Goal: Check status: Check status

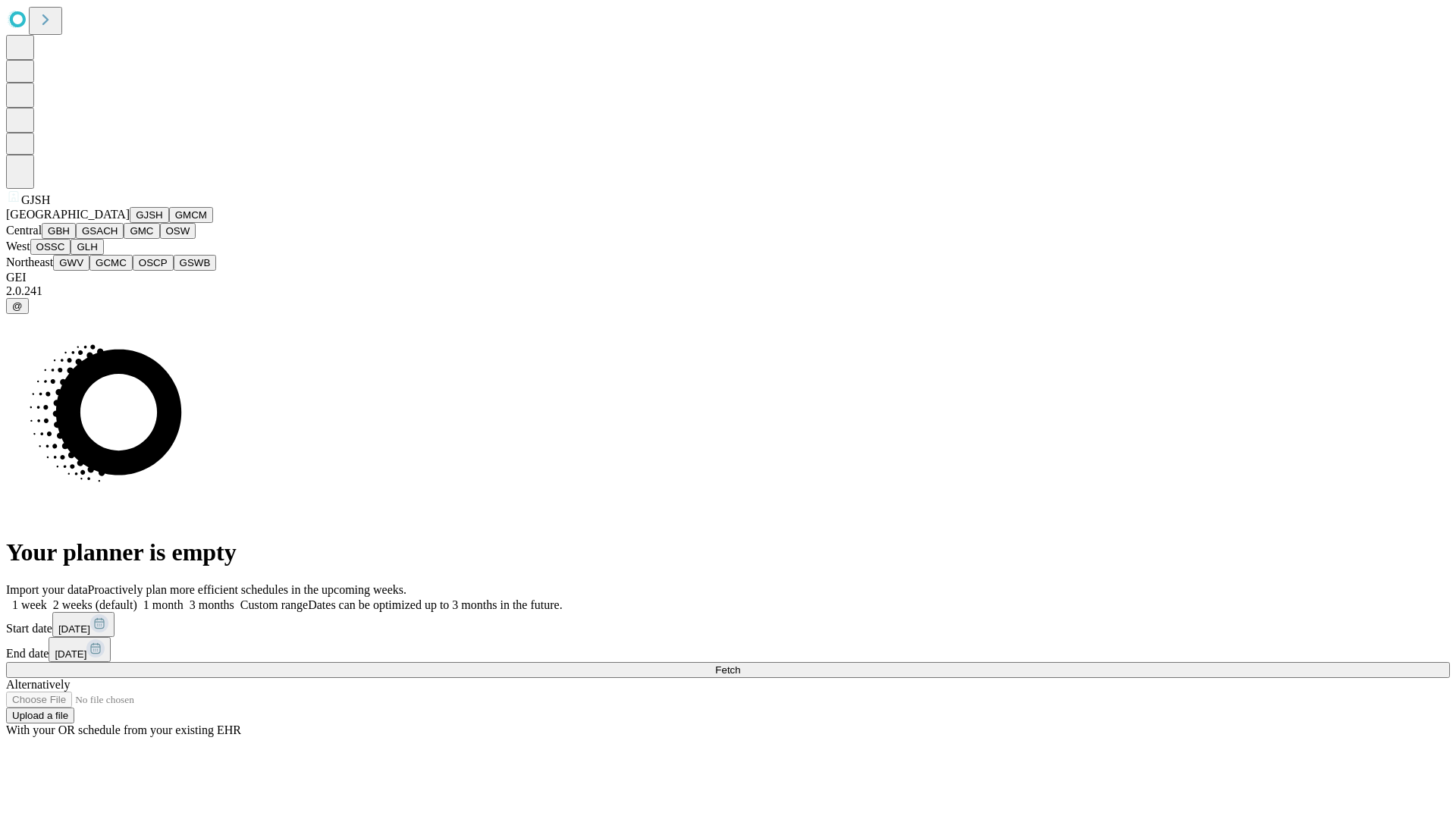
click at [130, 223] on button "GJSH" at bounding box center [149, 215] width 40 height 16
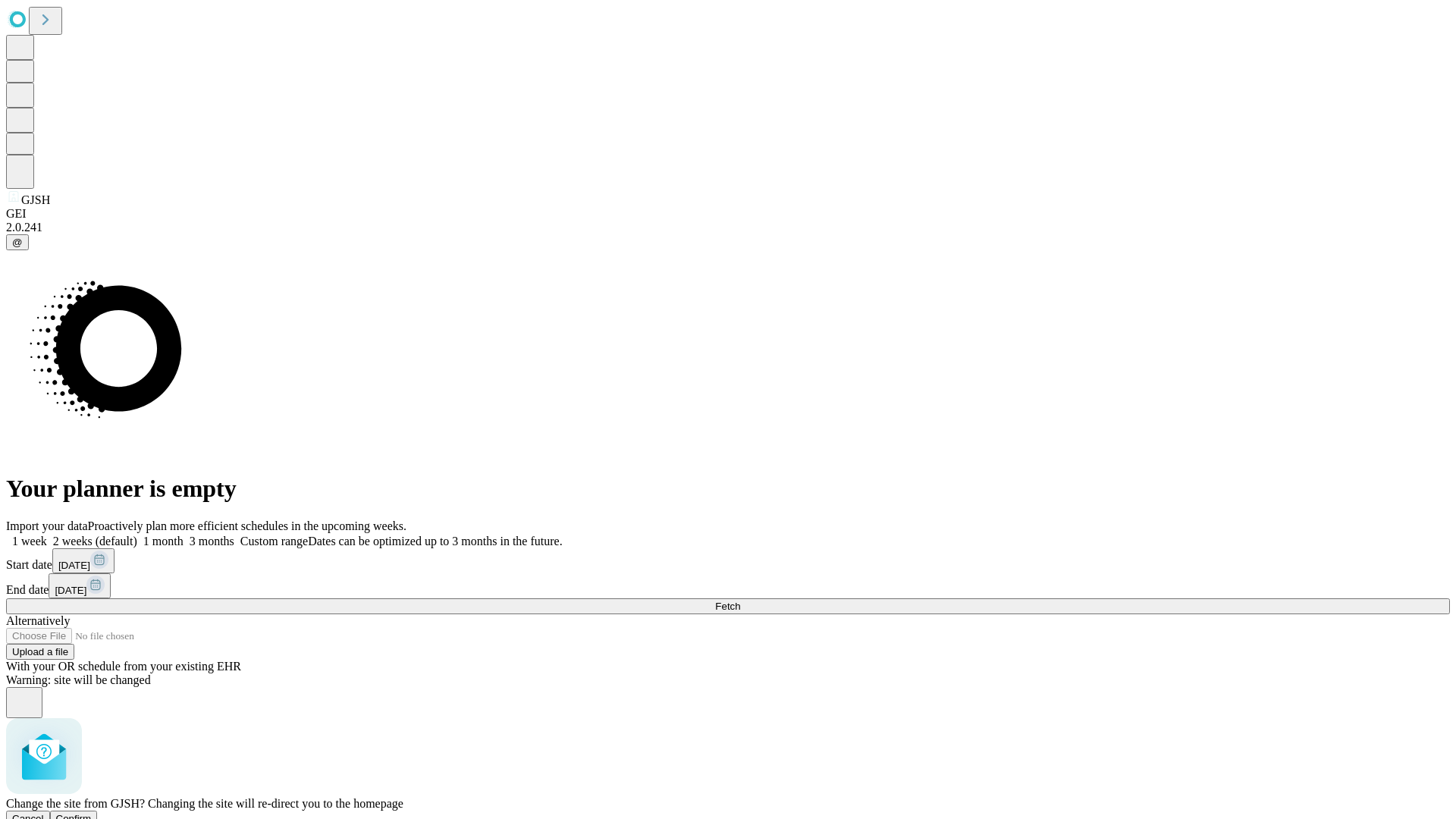
click at [92, 812] on span "Confirm" at bounding box center [73, 817] width 35 height 11
click at [137, 534] on label "2 weeks (default)" at bounding box center [92, 540] width 90 height 13
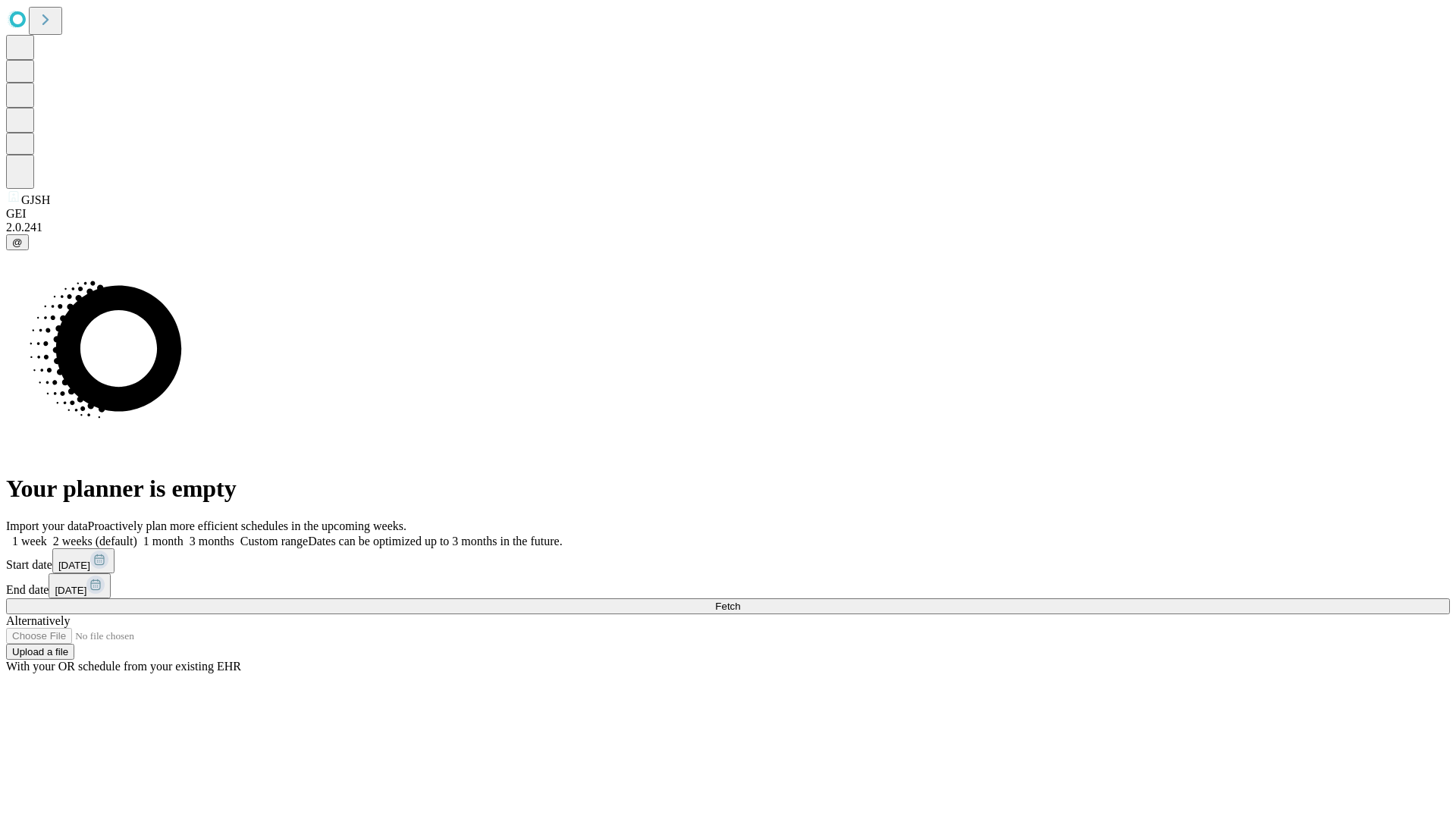
click at [740, 600] on span "Fetch" at bounding box center [728, 605] width 25 height 11
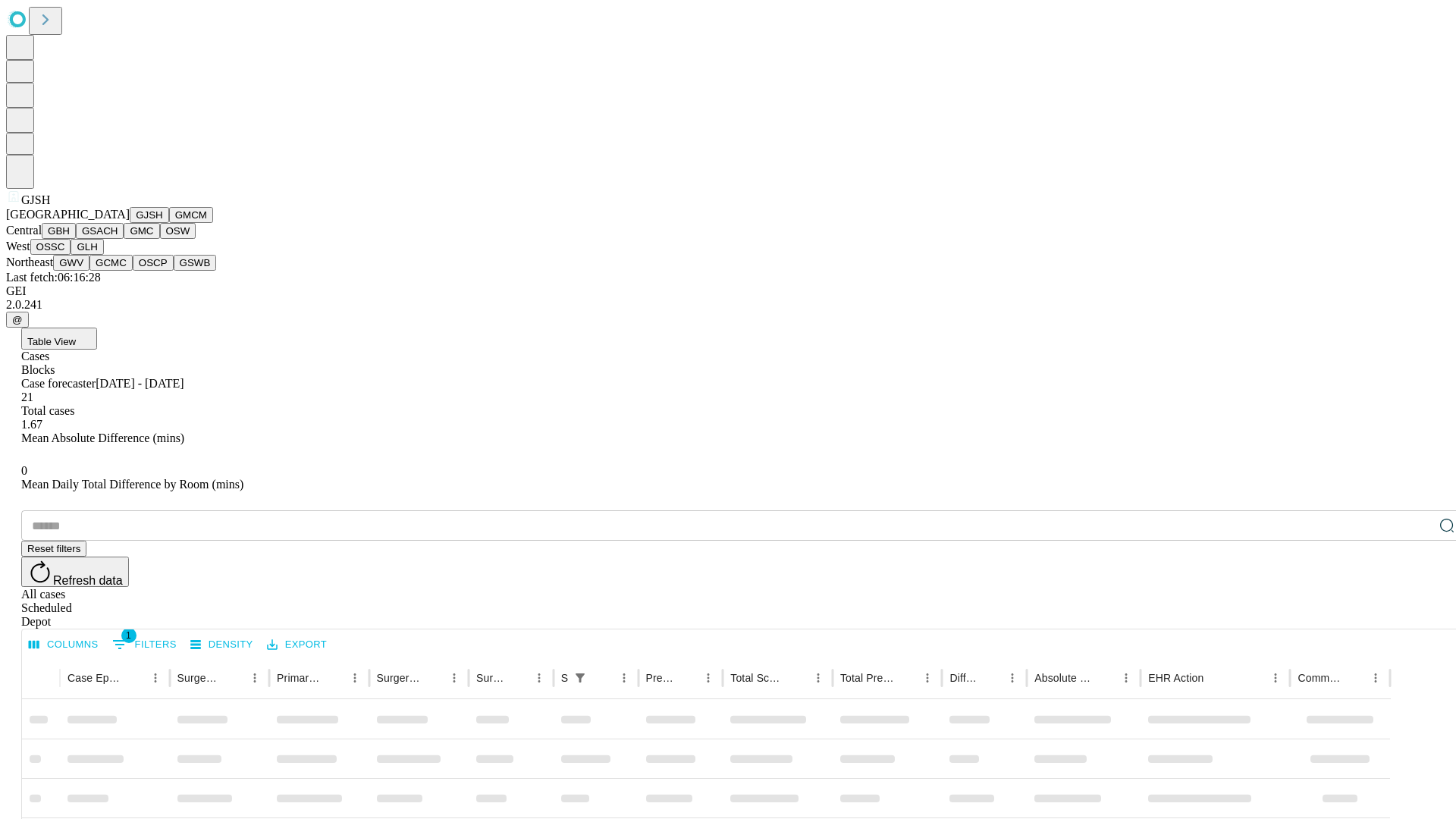
click at [169, 223] on button "GMCM" at bounding box center [191, 215] width 44 height 16
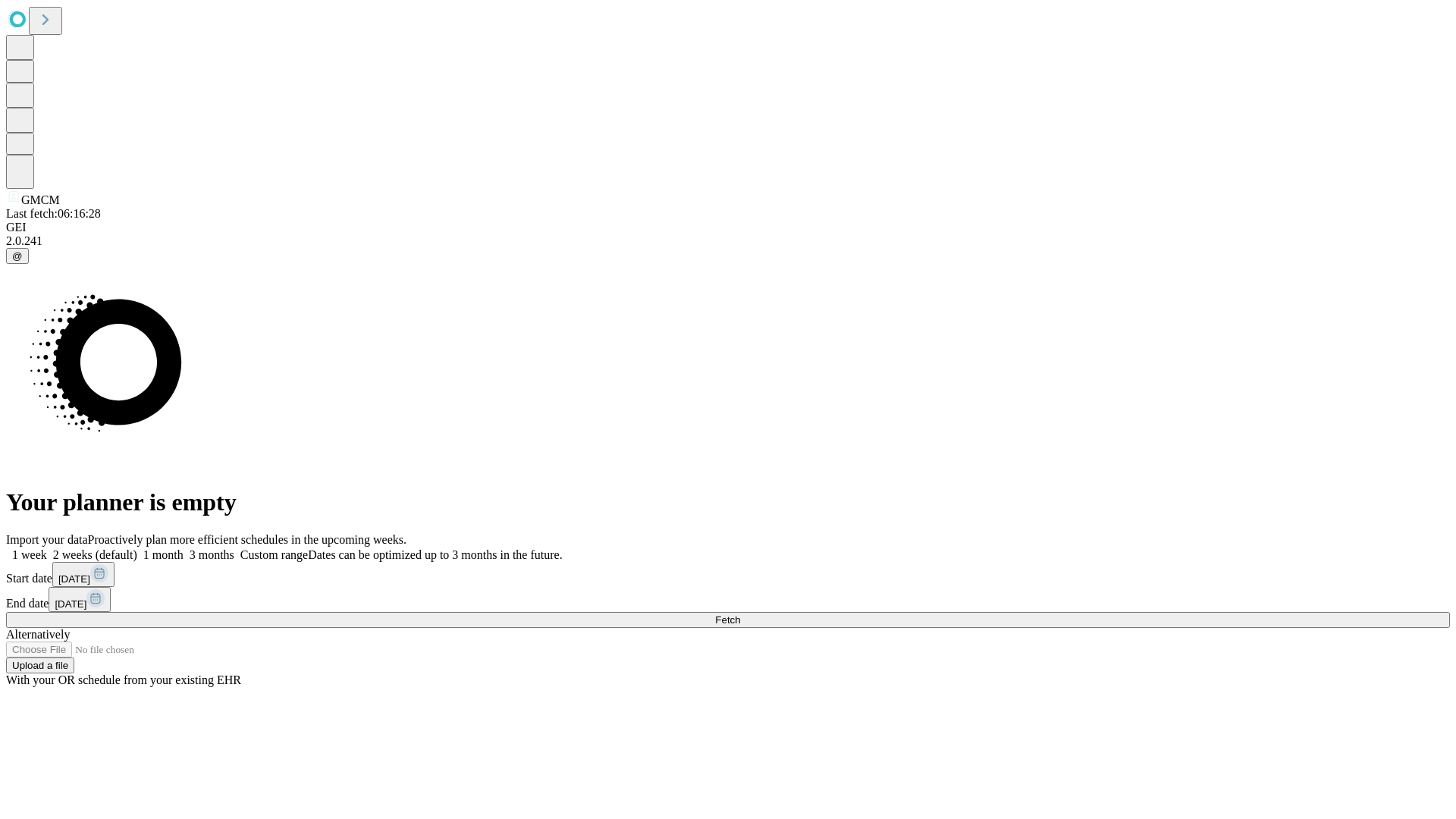
click at [137, 548] on label "2 weeks (default)" at bounding box center [92, 554] width 90 height 13
click at [740, 614] on span "Fetch" at bounding box center [728, 619] width 25 height 11
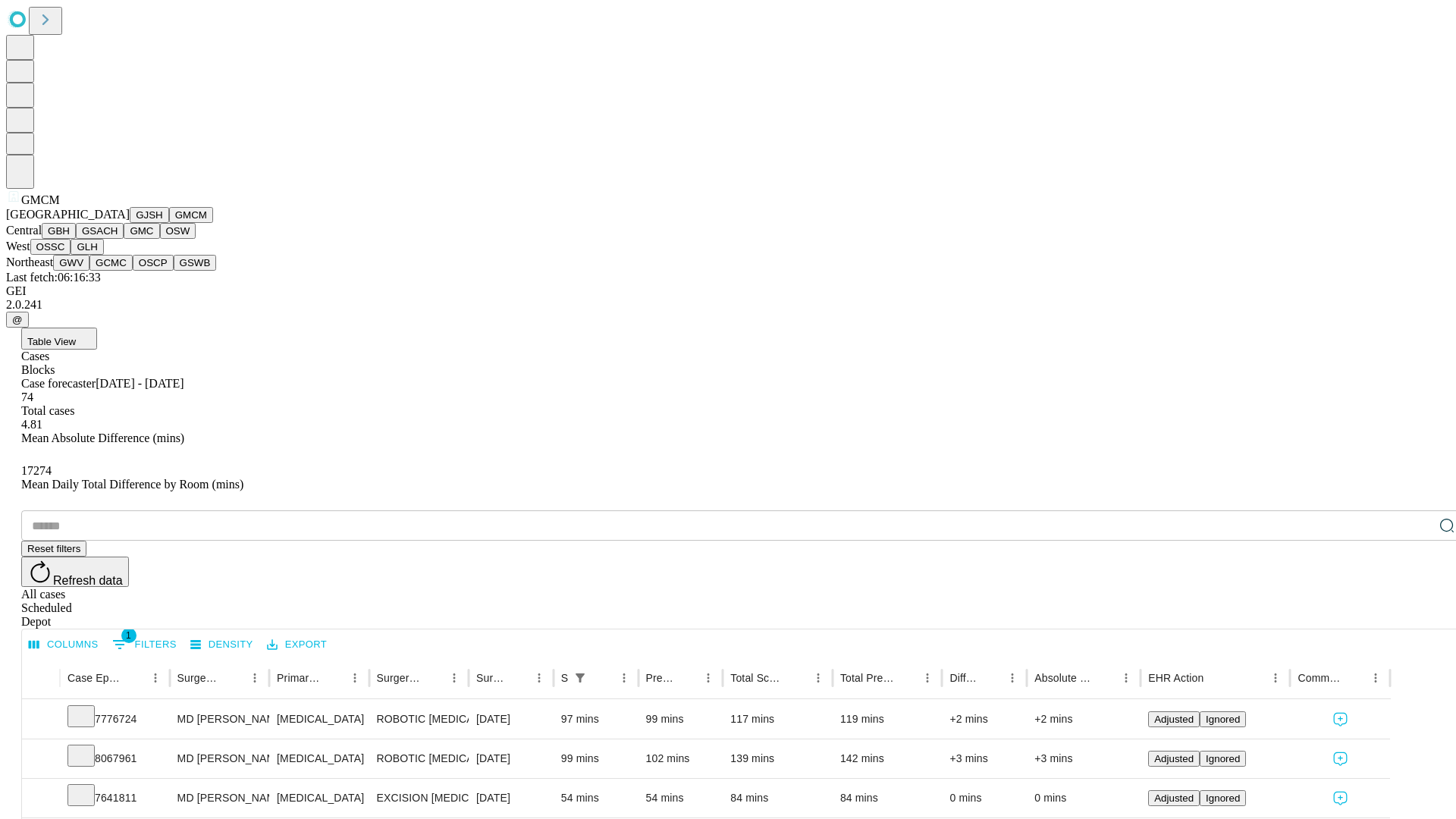
click at [76, 239] on button "GBH" at bounding box center [59, 231] width 34 height 16
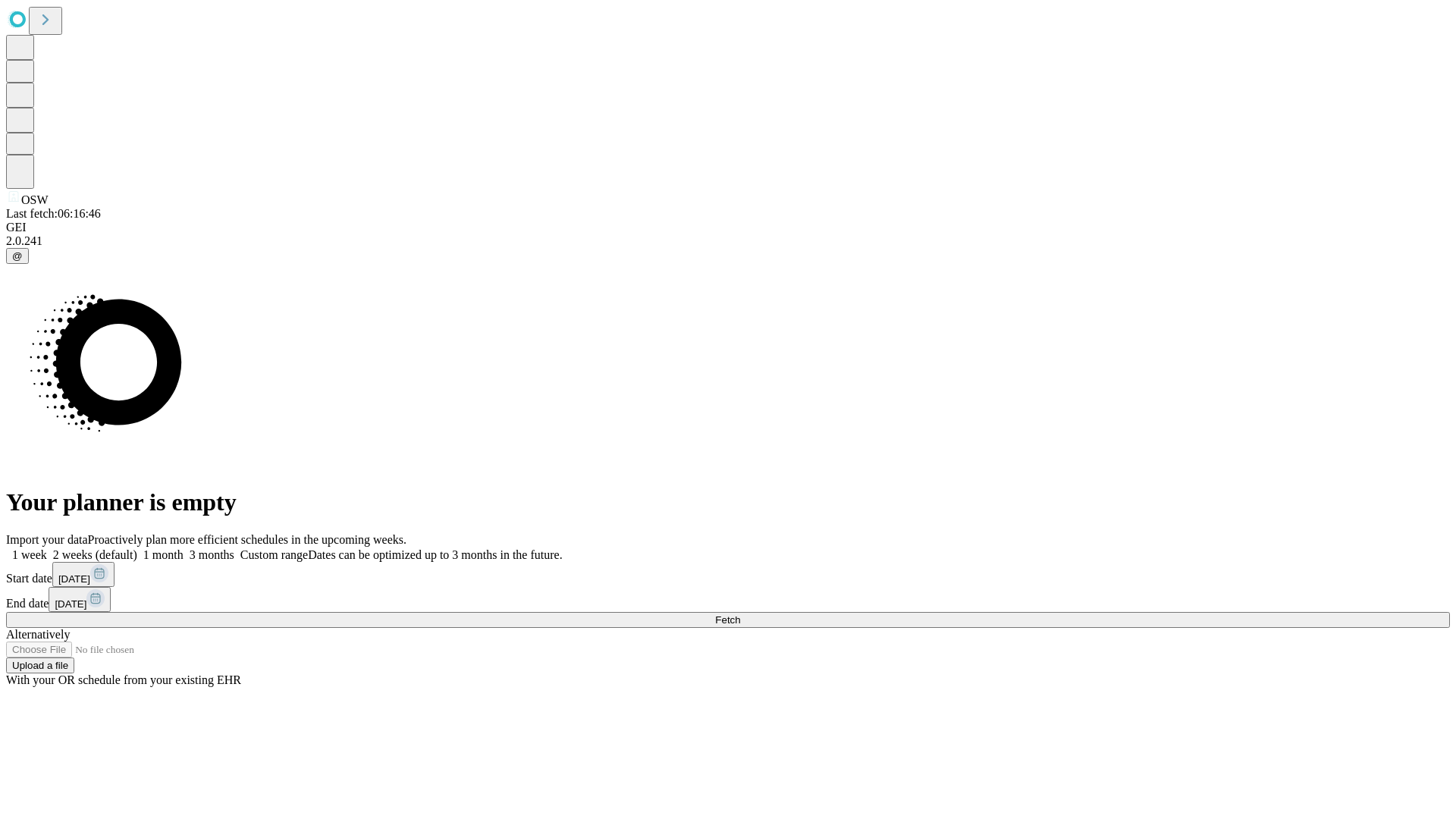
click at [740, 614] on span "Fetch" at bounding box center [728, 619] width 25 height 11
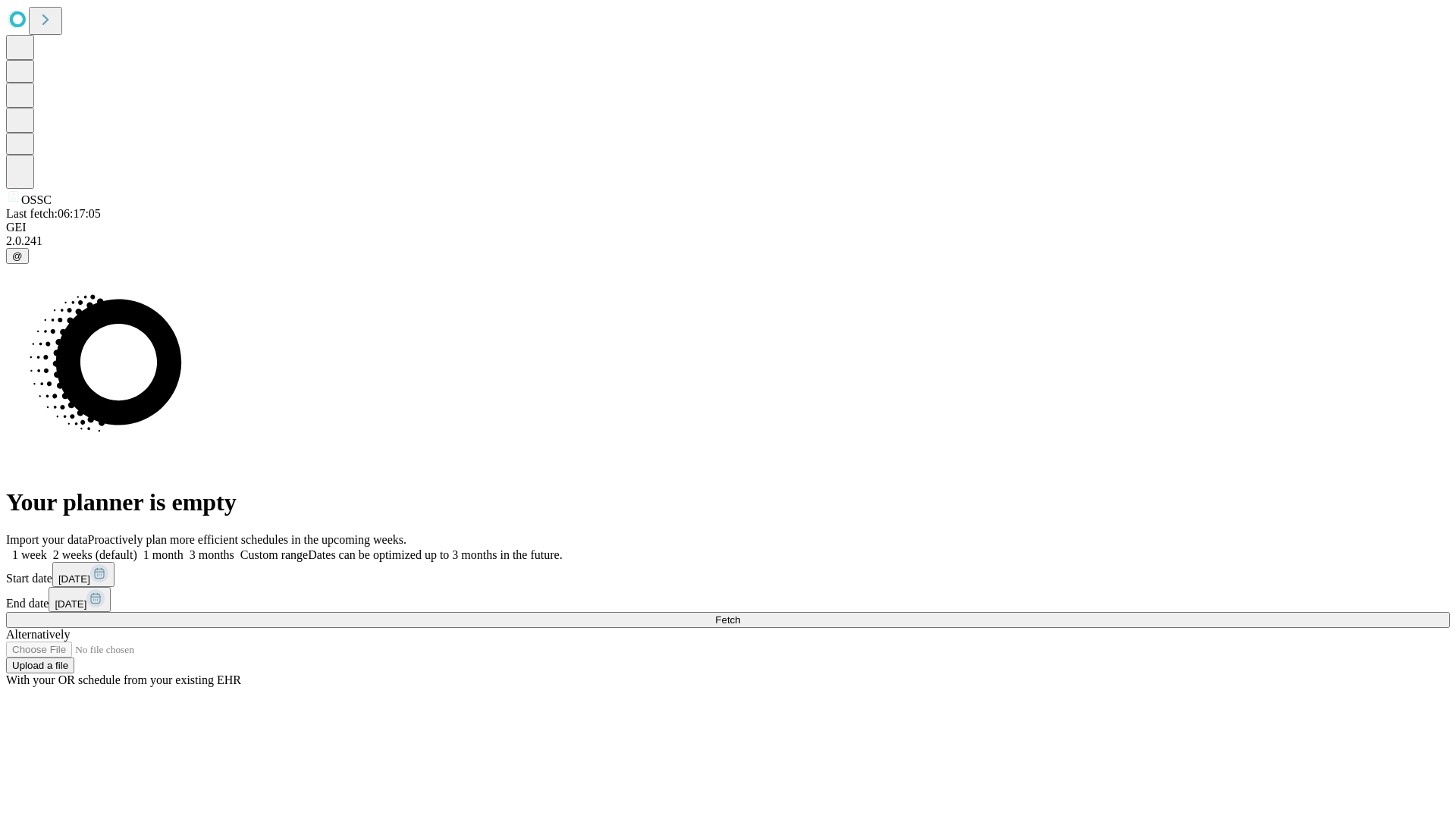
click at [137, 548] on label "2 weeks (default)" at bounding box center [92, 554] width 90 height 13
click at [740, 614] on span "Fetch" at bounding box center [728, 619] width 25 height 11
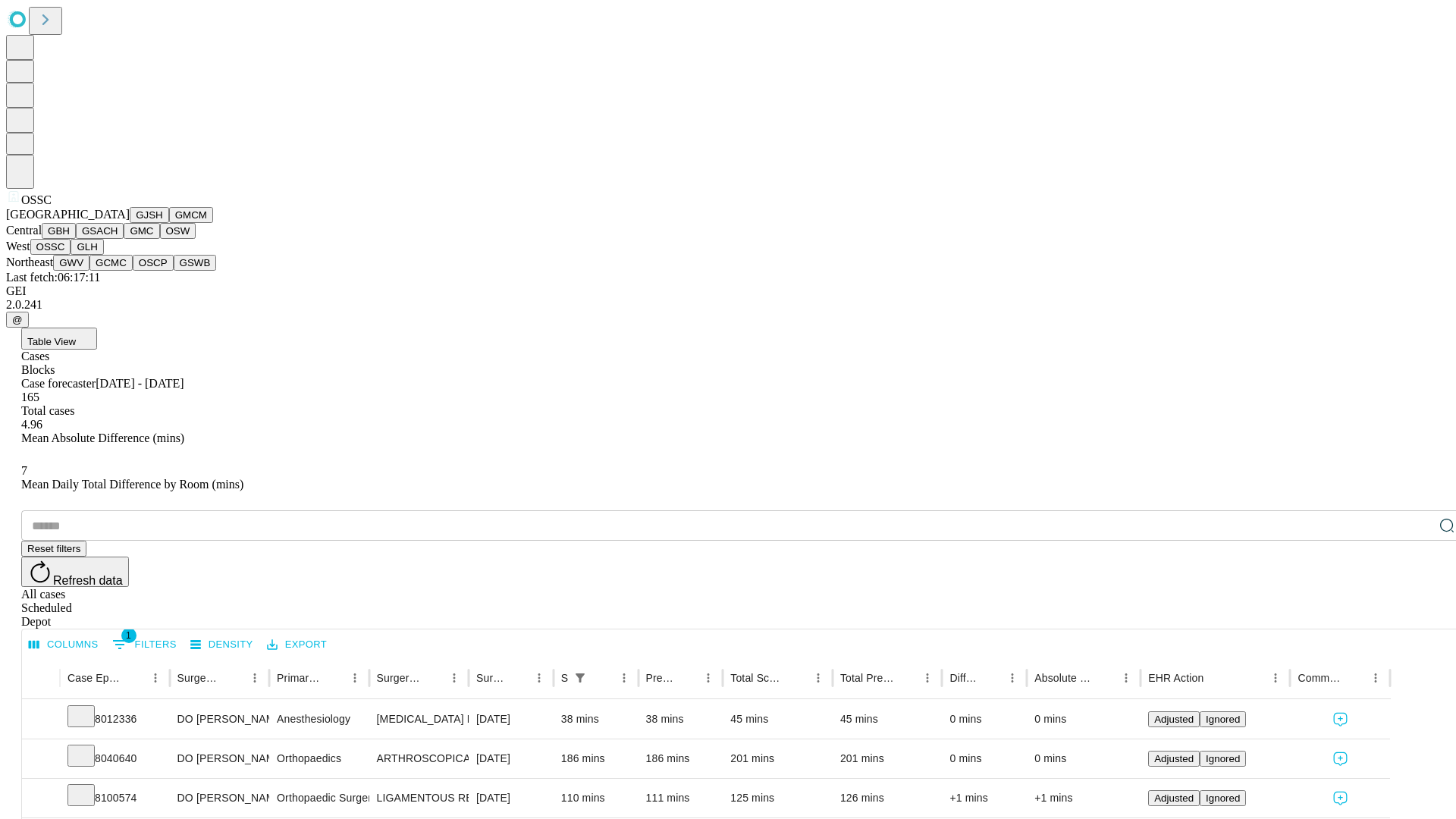
click at [103, 255] on button "GLH" at bounding box center [87, 246] width 33 height 16
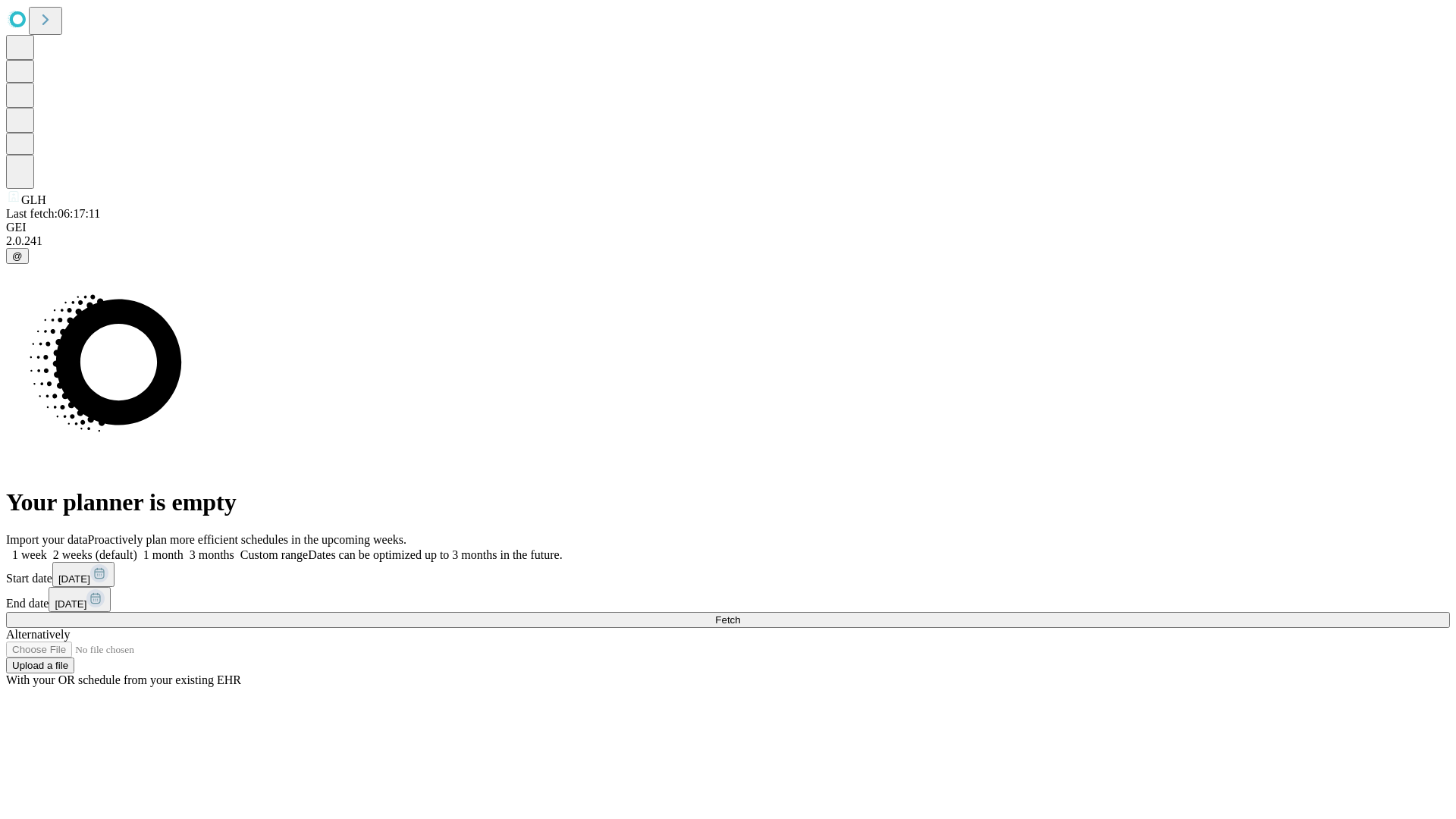
click at [137, 548] on label "2 weeks (default)" at bounding box center [92, 554] width 90 height 13
click at [740, 614] on span "Fetch" at bounding box center [728, 619] width 25 height 11
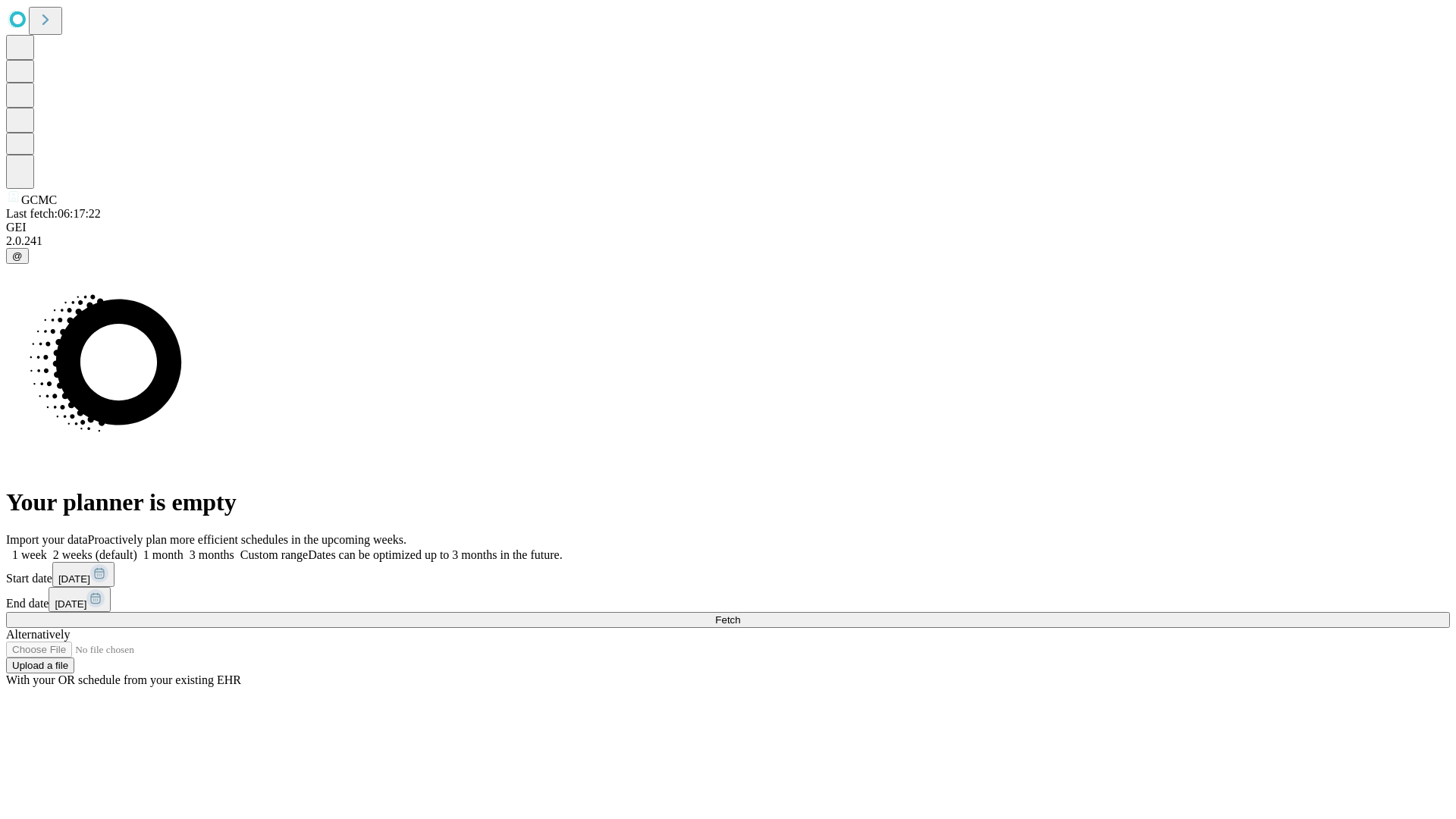
click at [740, 614] on span "Fetch" at bounding box center [728, 619] width 25 height 11
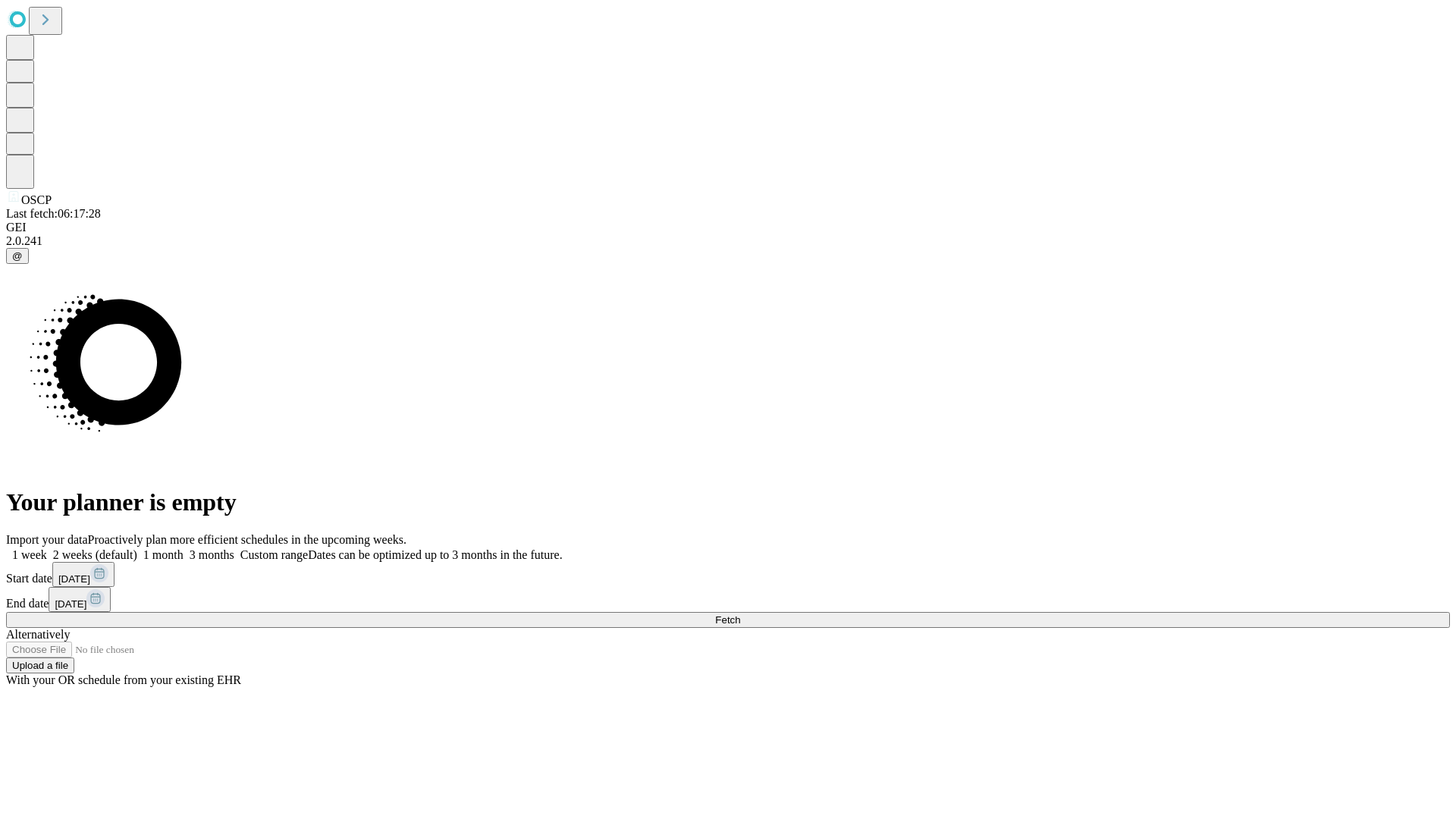
click at [137, 548] on label "2 weeks (default)" at bounding box center [92, 554] width 90 height 13
click at [740, 614] on span "Fetch" at bounding box center [728, 619] width 25 height 11
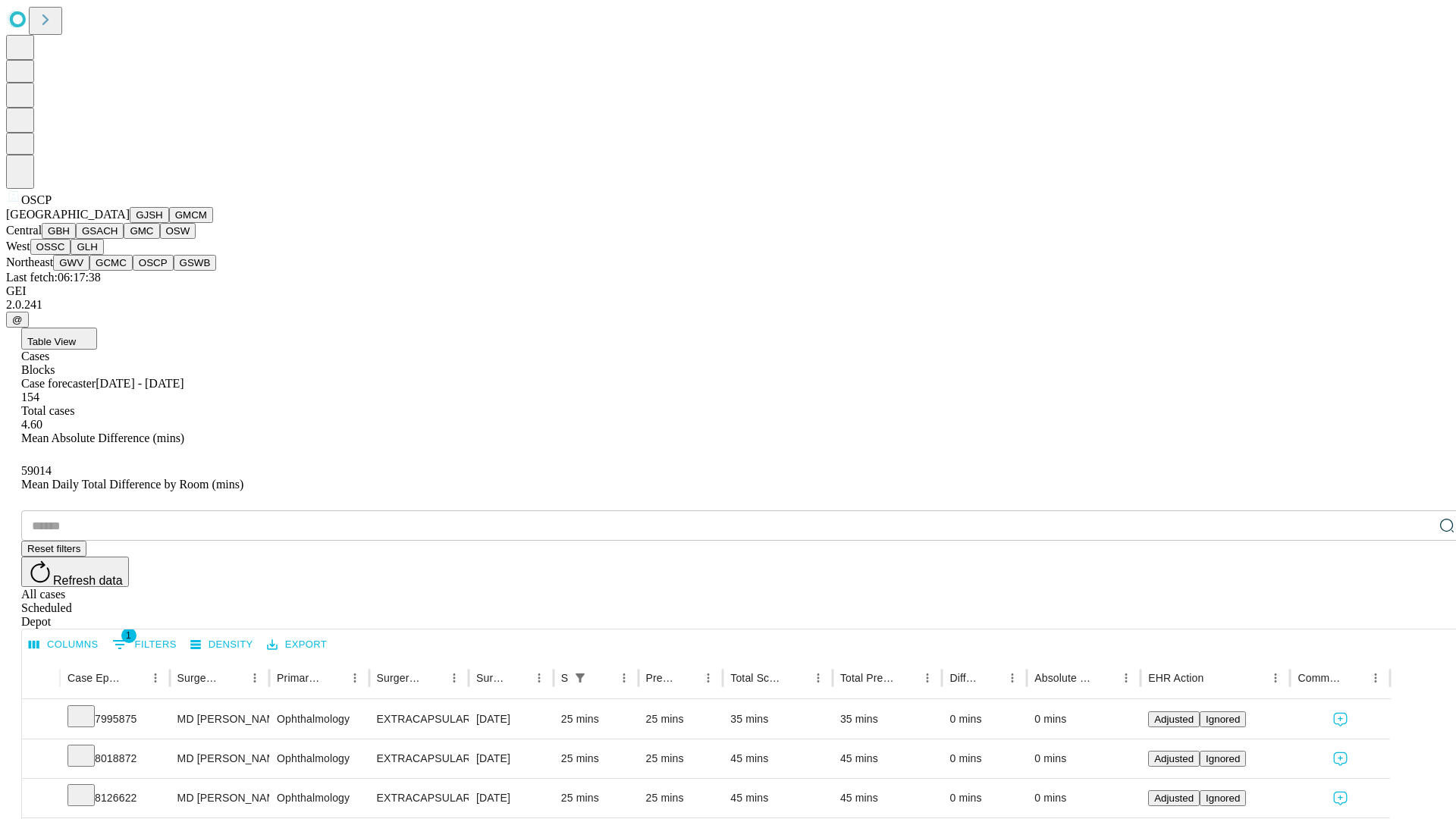
click at [174, 270] on button "GSWB" at bounding box center [195, 263] width 43 height 16
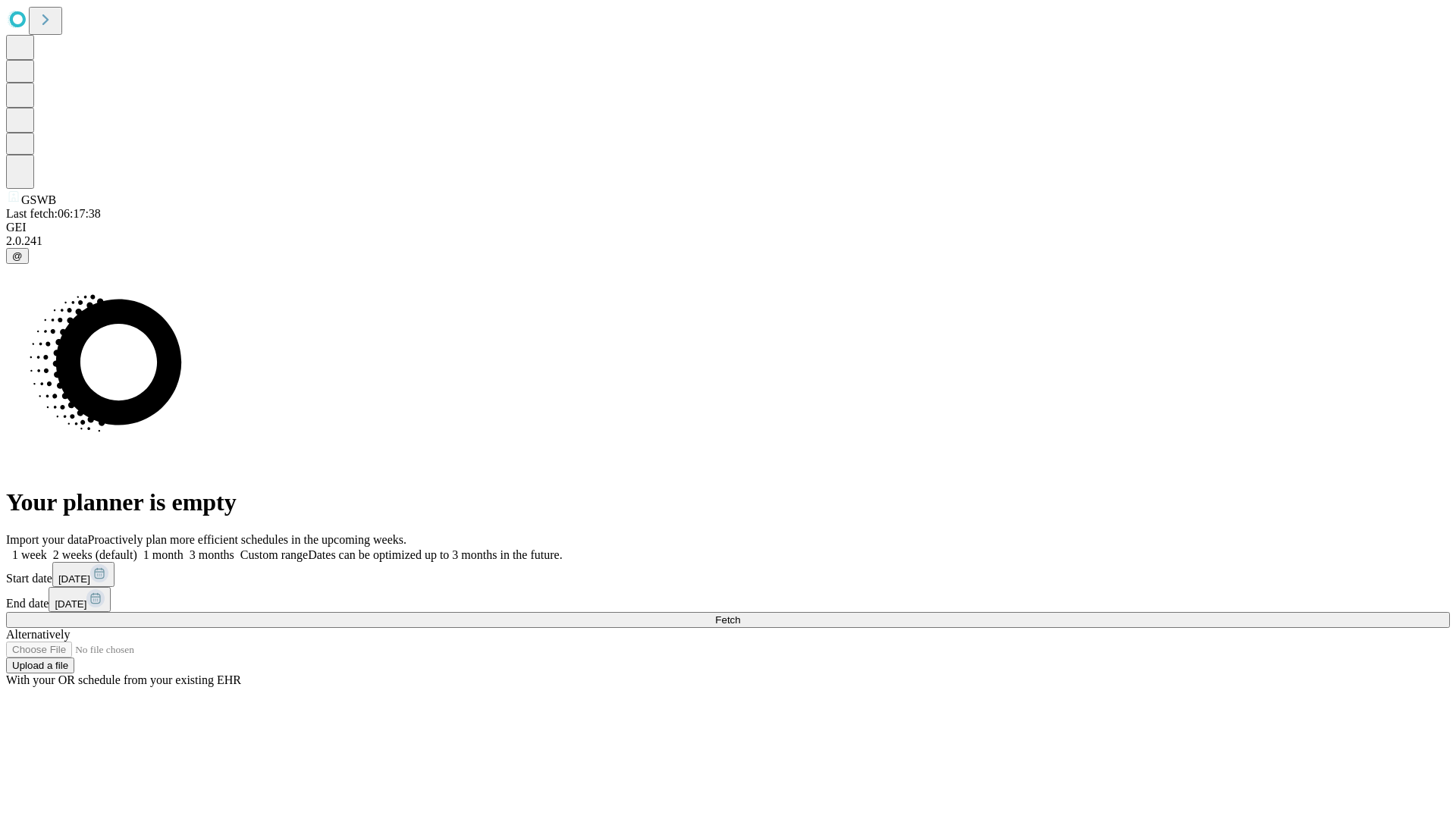
click at [137, 548] on label "2 weeks (default)" at bounding box center [92, 554] width 90 height 13
click at [740, 614] on span "Fetch" at bounding box center [728, 619] width 25 height 11
